Goal: Task Accomplishment & Management: Manage account settings

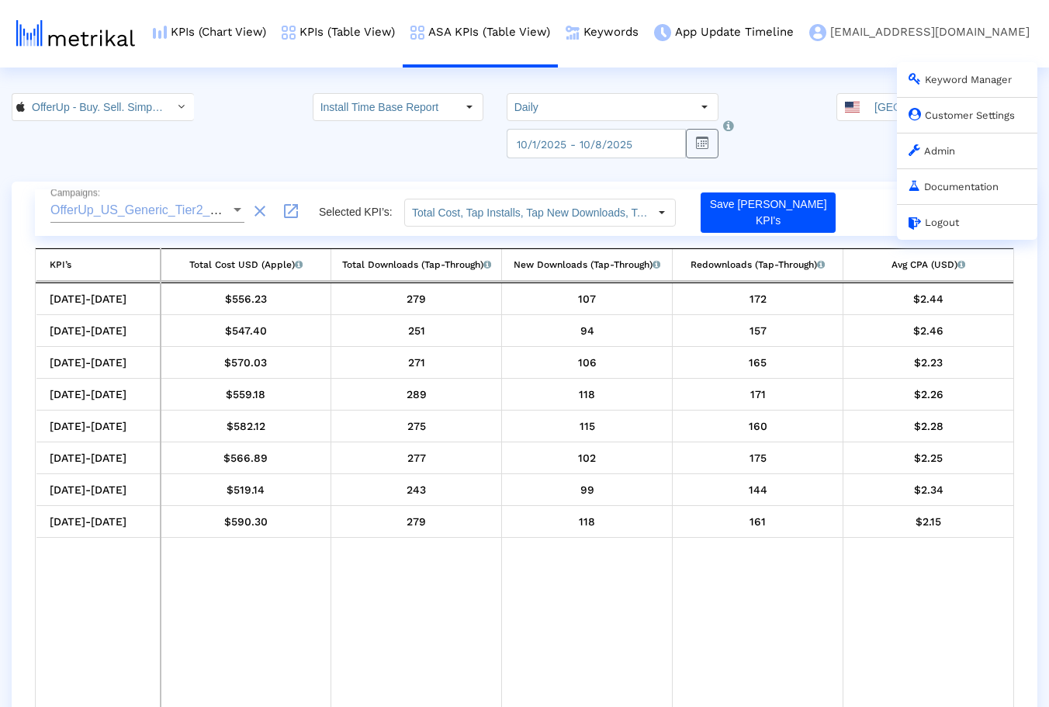
click at [941, 154] on link "Admin" at bounding box center [931, 151] width 47 height 12
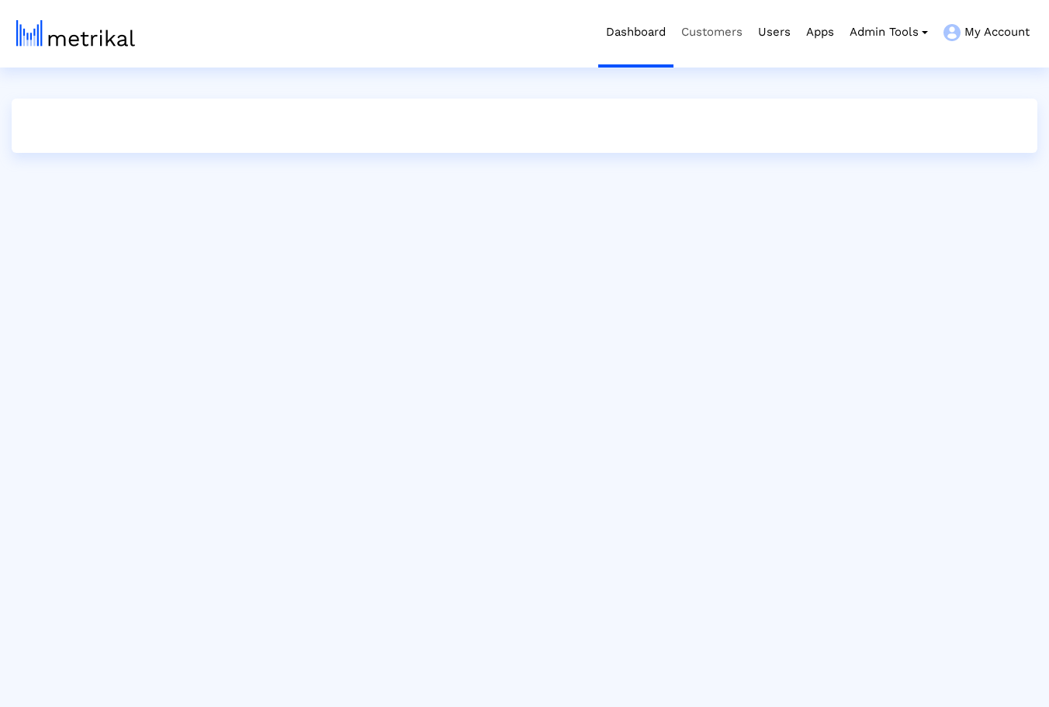
click at [713, 27] on link "Customers" at bounding box center [711, 32] width 77 height 64
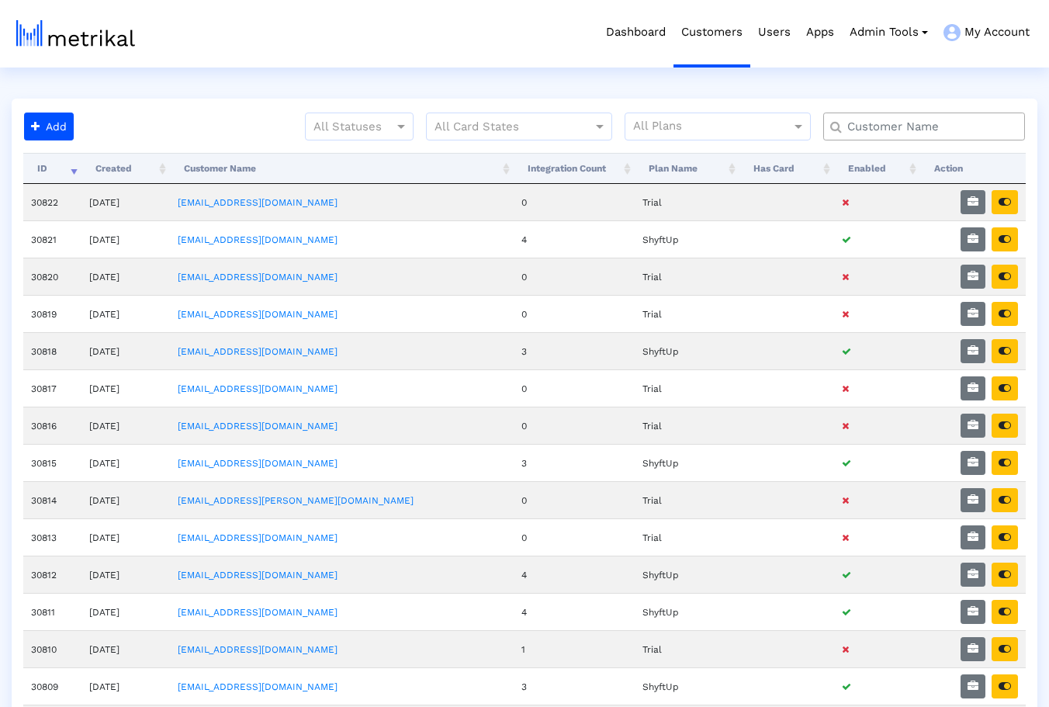
click at [921, 119] on input "text" at bounding box center [927, 127] width 182 height 16
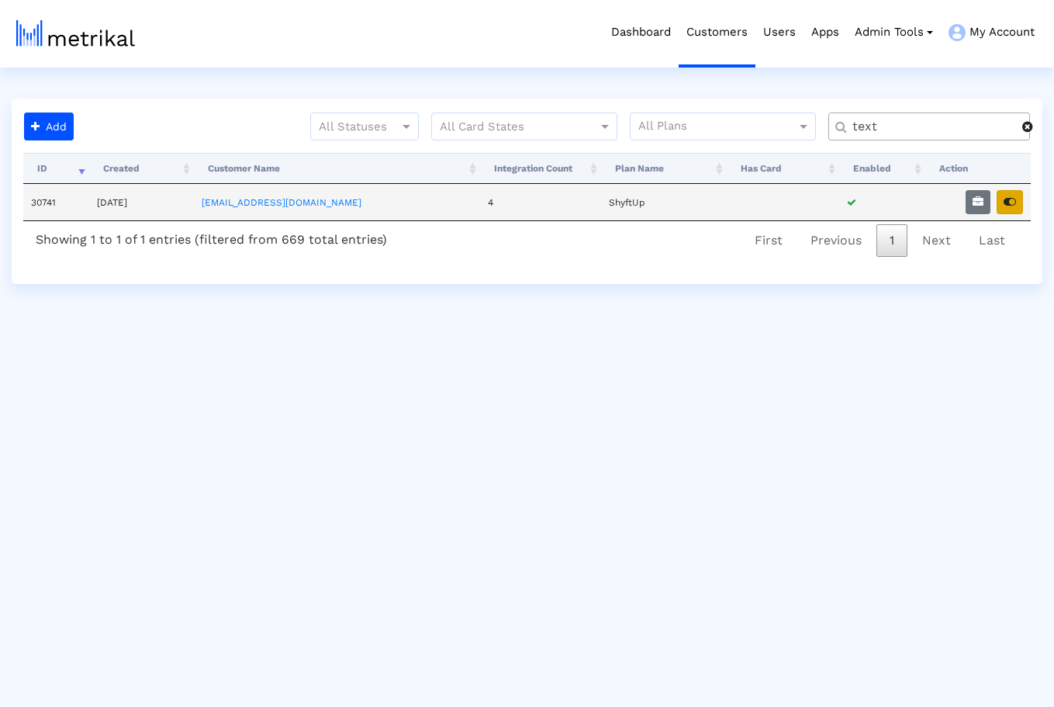
type input "text"
click at [1012, 197] on icon "button" at bounding box center [1010, 201] width 12 height 11
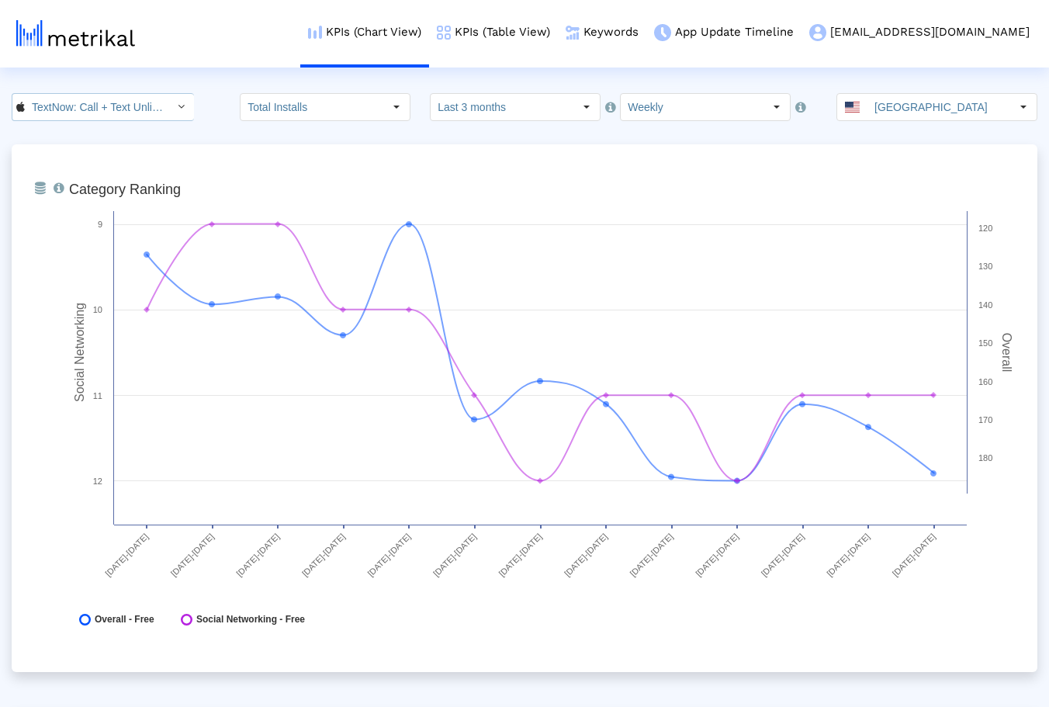
click at [127, 110] on input "TextNow: Call + Text Unlimited < 314716233 >" at bounding box center [95, 107] width 140 height 26
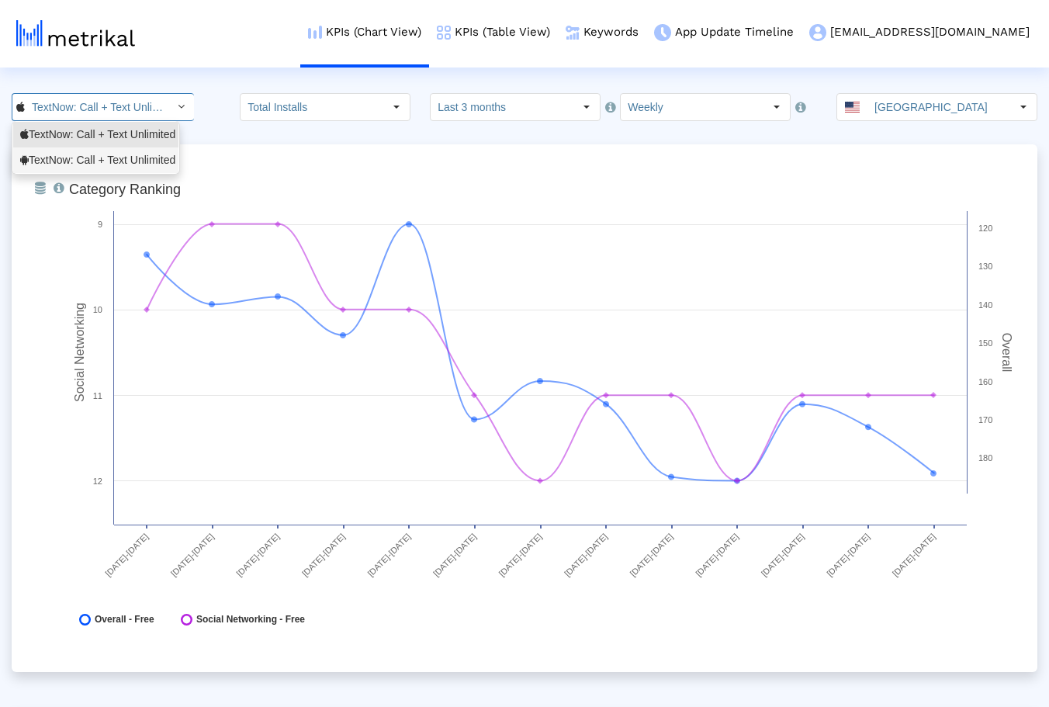
click at [102, 152] on div "TextNow: Call + Text Unlimited <com.enflick.android.TextNow>" at bounding box center [95, 160] width 165 height 26
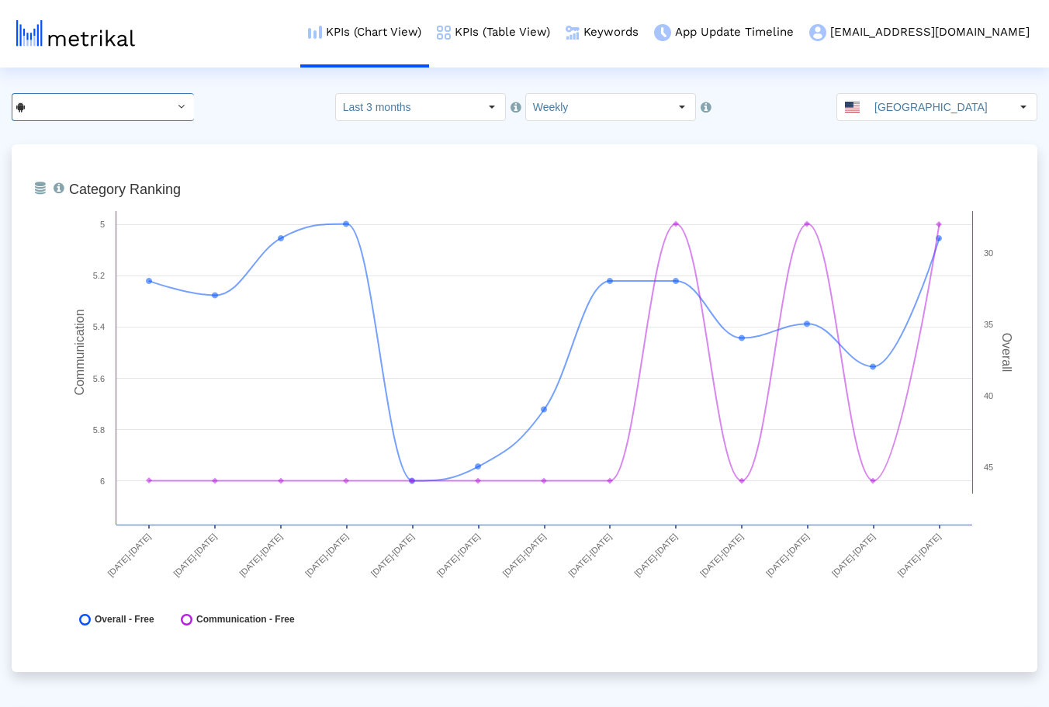
scroll to position [241, 0]
